Goal: Task Accomplishment & Management: Complete application form

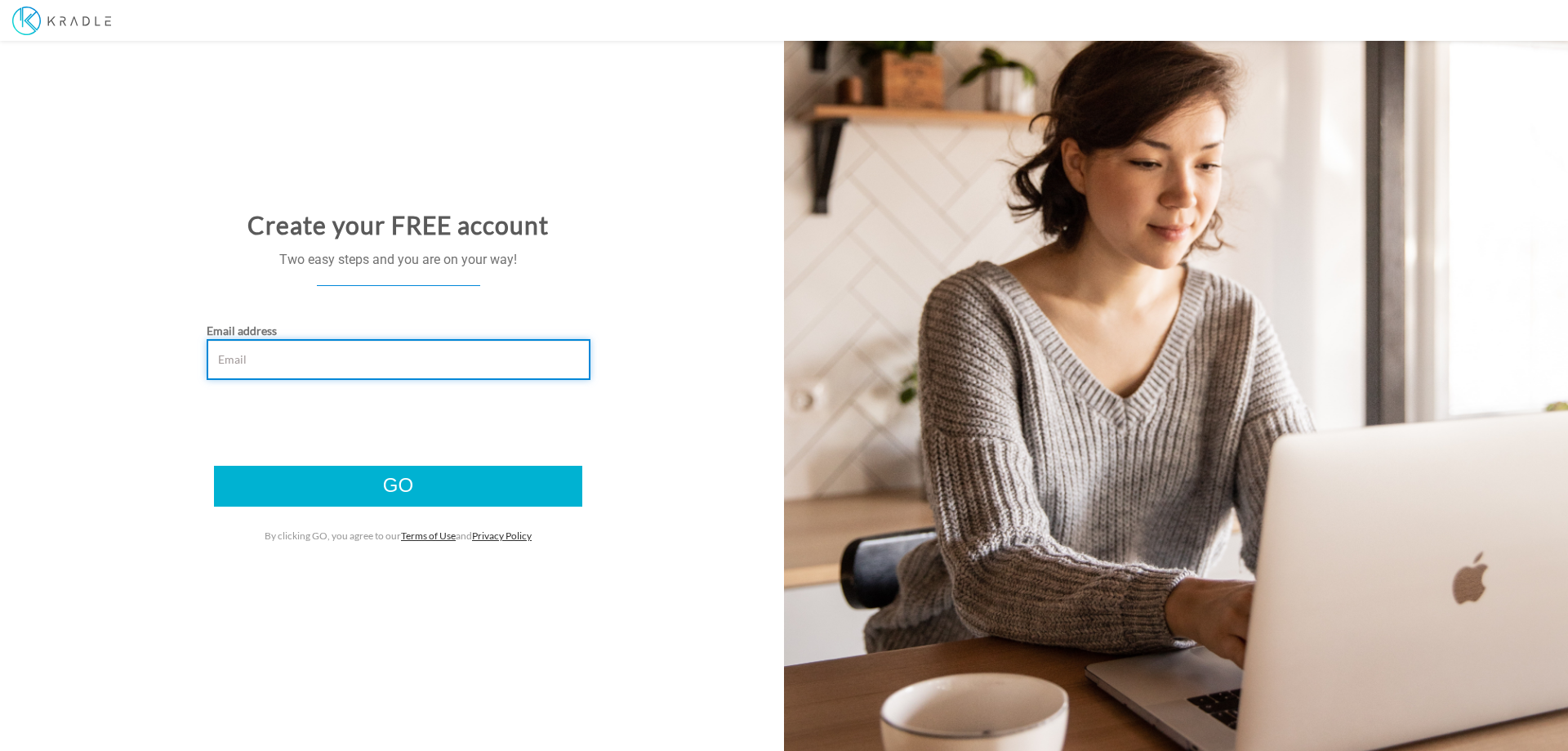
click at [266, 362] on input "Email address" at bounding box center [398, 359] width 384 height 41
type input "[EMAIL_ADDRESS][DOMAIN_NAME]"
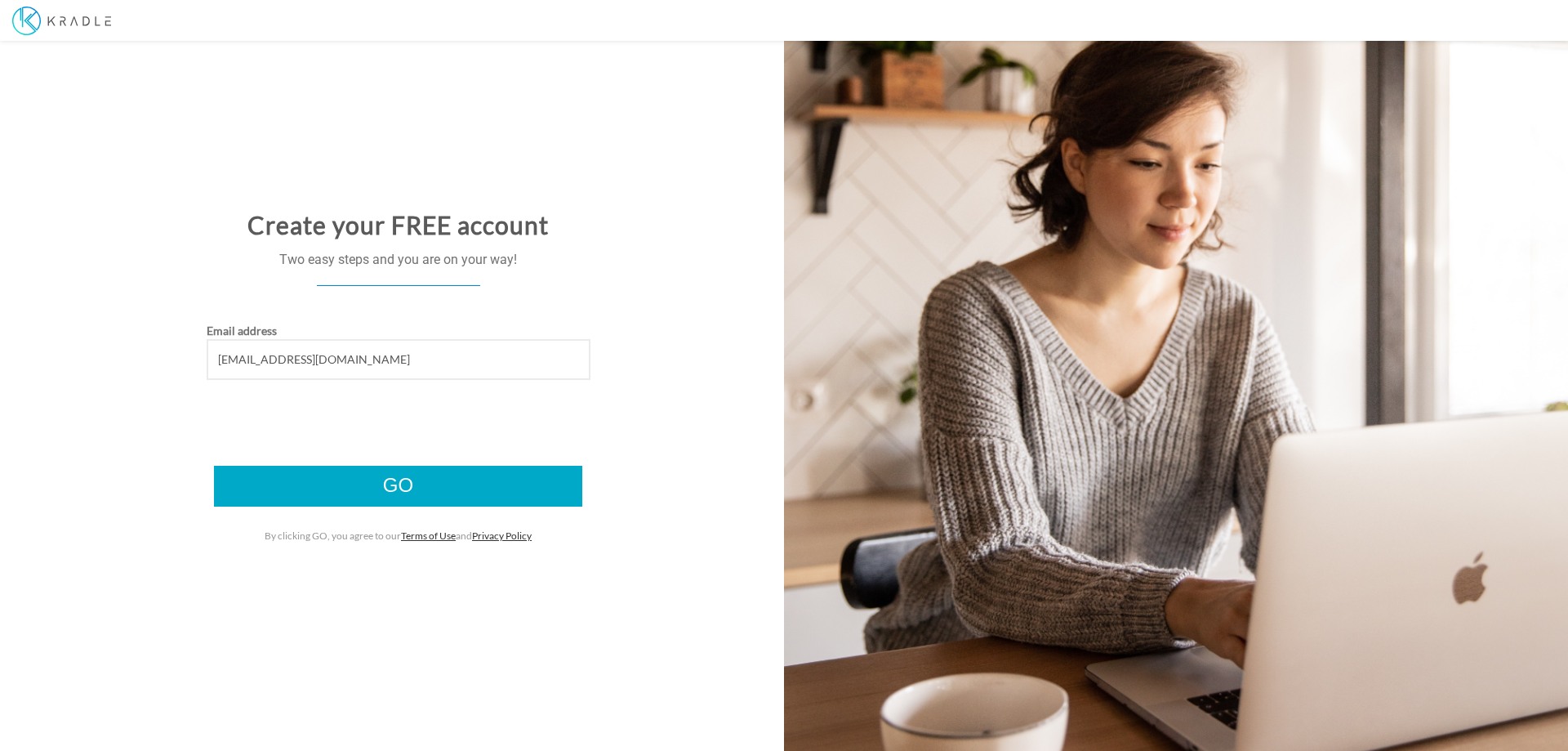
click at [425, 485] on input "Go" at bounding box center [398, 485] width 368 height 41
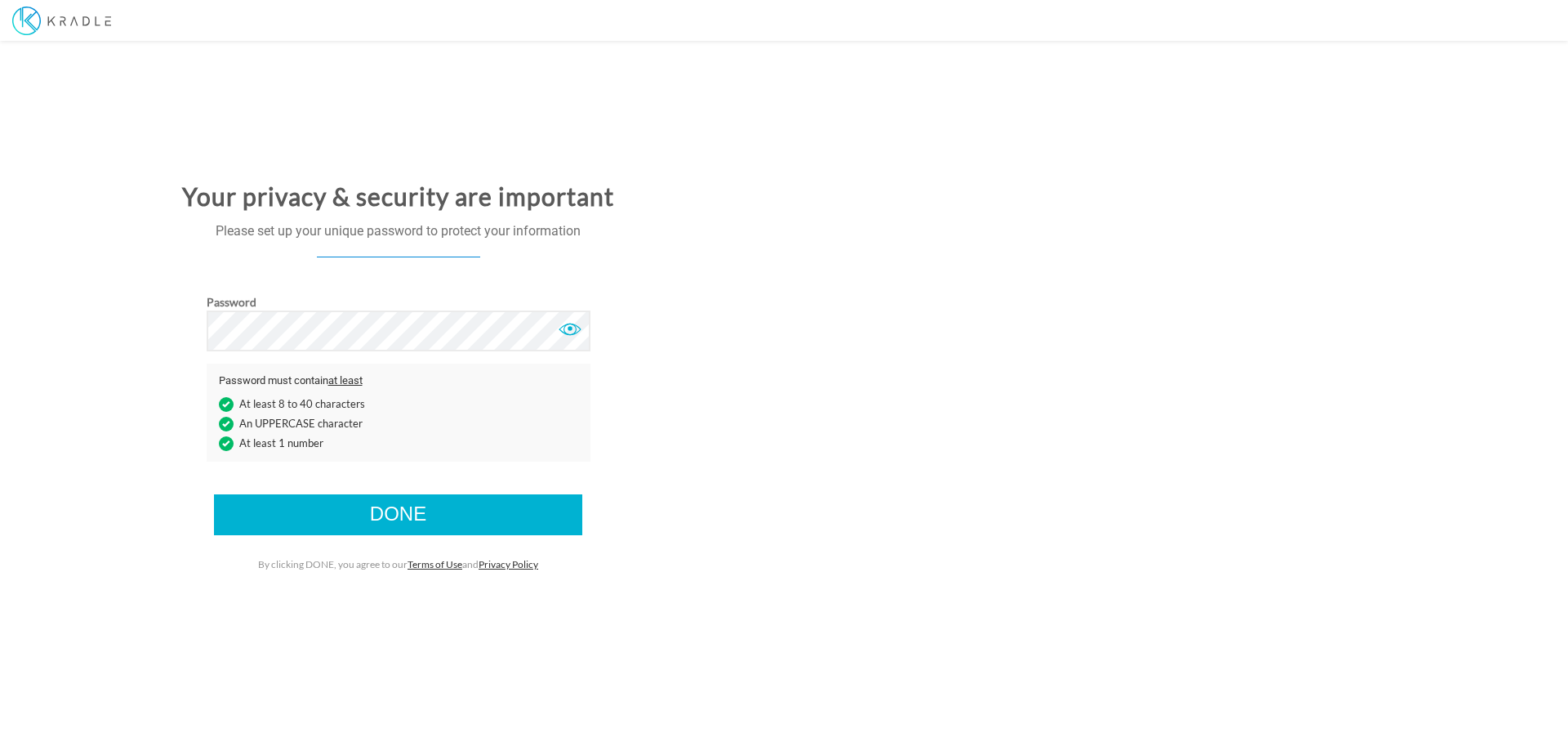
click at [567, 331] on div at bounding box center [570, 329] width 25 height 25
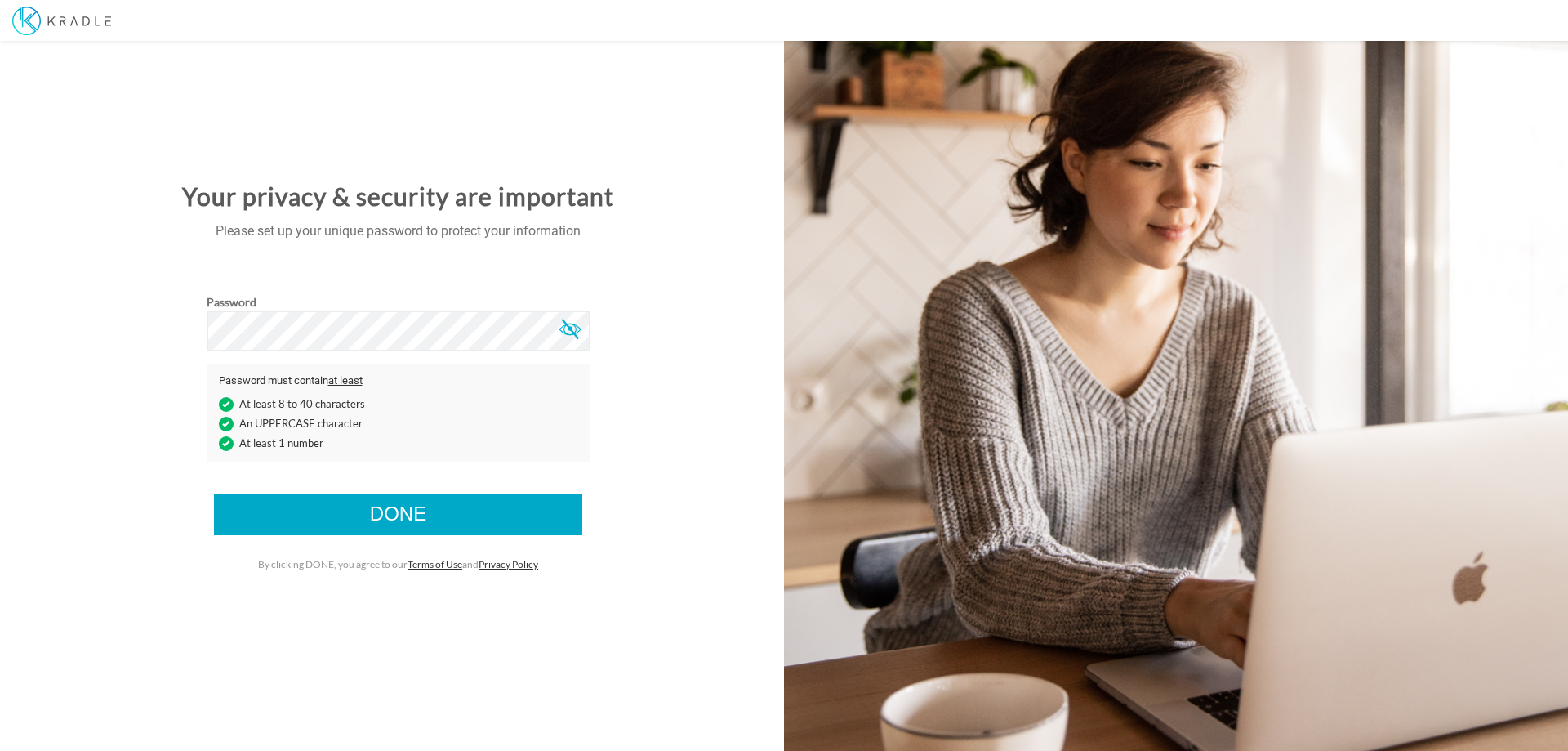
click at [415, 516] on input "Done" at bounding box center [398, 514] width 368 height 41
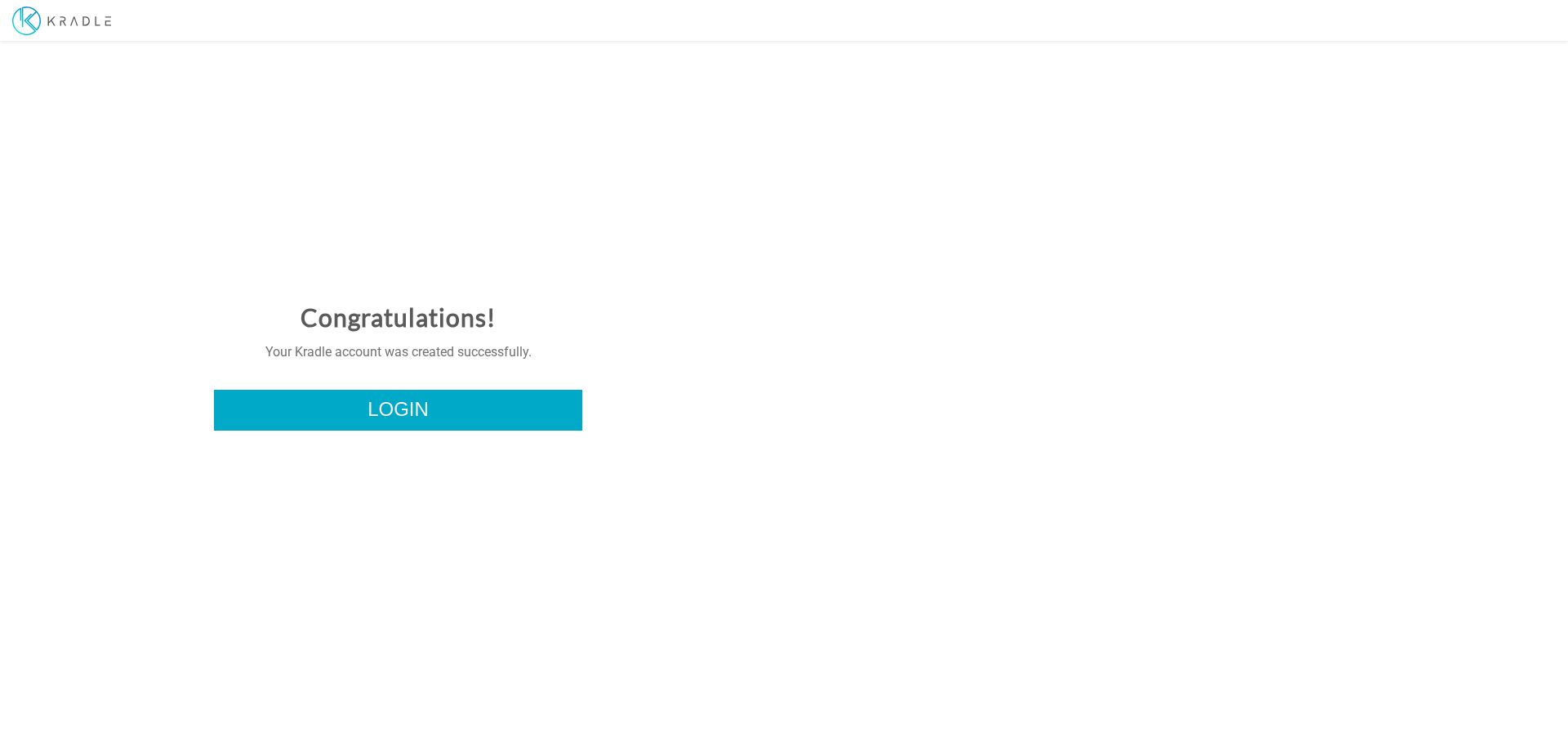
click at [446, 414] on link "Login" at bounding box center [398, 410] width 368 height 41
